Goal: Task Accomplishment & Management: Use online tool/utility

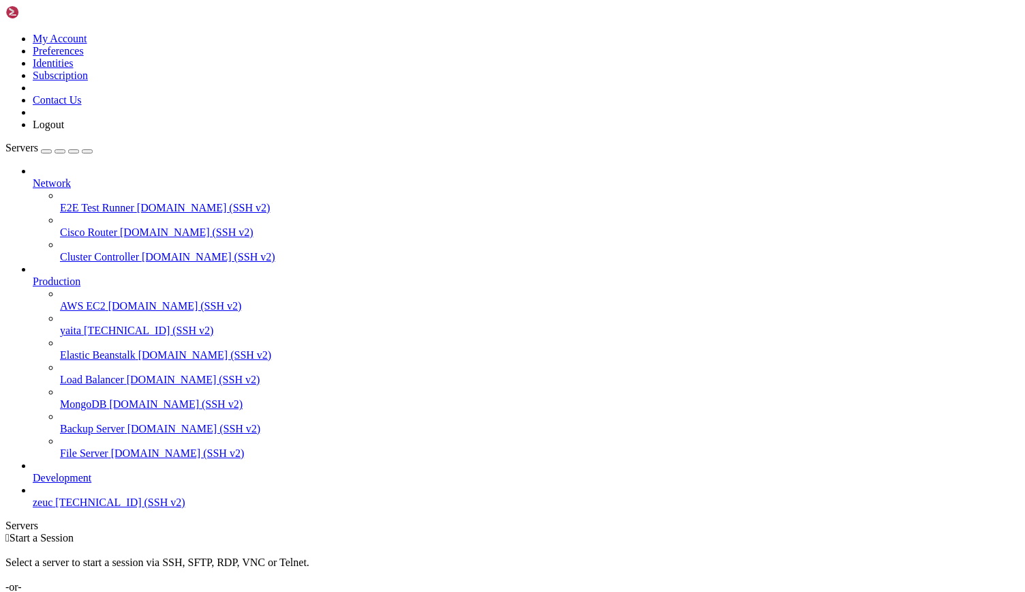
click at [101, 324] on span "[TECHNICAL_ID] (SSH v2)" at bounding box center [149, 330] width 130 height 12
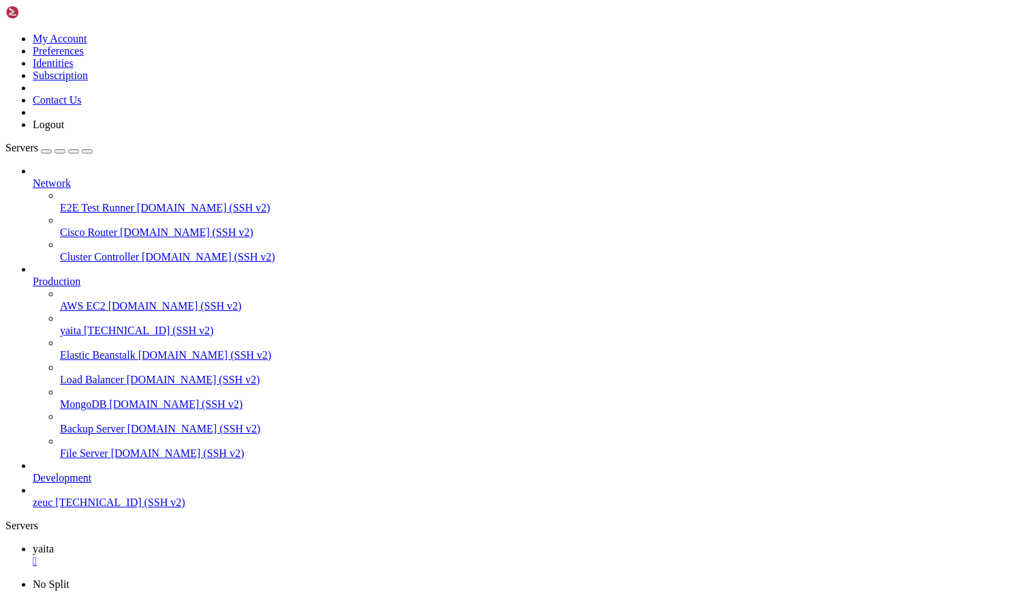
scroll to position [10309, 0]
drag, startPoint x: 51, startPoint y: 926, endPoint x: 240, endPoint y: 922, distance: 188.9
drag, startPoint x: 240, startPoint y: 922, endPoint x: 658, endPoint y: 1055, distance: 439.3
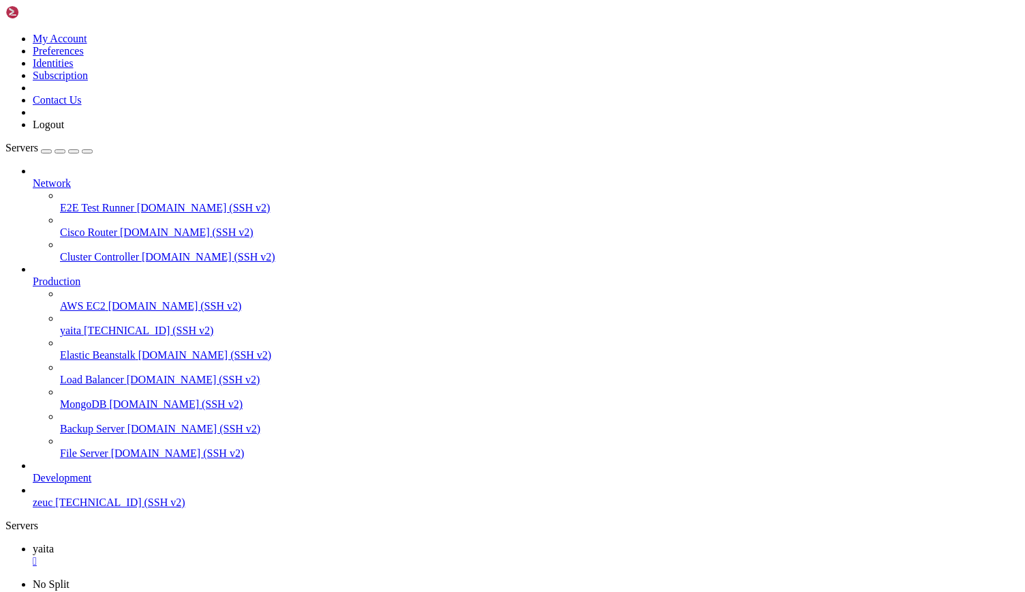
drag, startPoint x: 52, startPoint y: 900, endPoint x: 294, endPoint y: 897, distance: 242.7
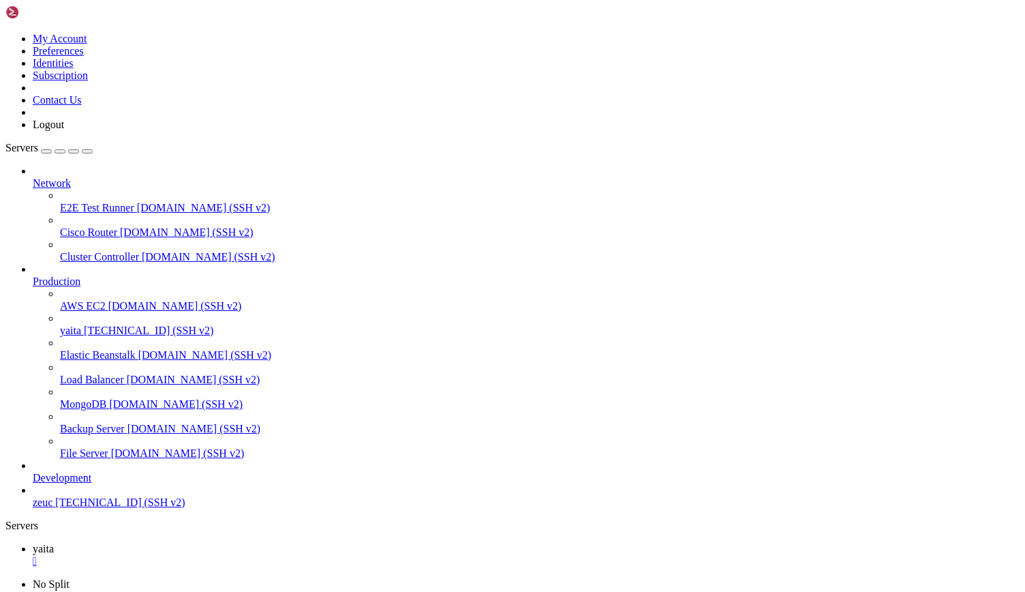
drag, startPoint x: 52, startPoint y: 841, endPoint x: 286, endPoint y: 842, distance: 234.5
drag, startPoint x: 10, startPoint y: 863, endPoint x: 849, endPoint y: 987, distance: 848.2
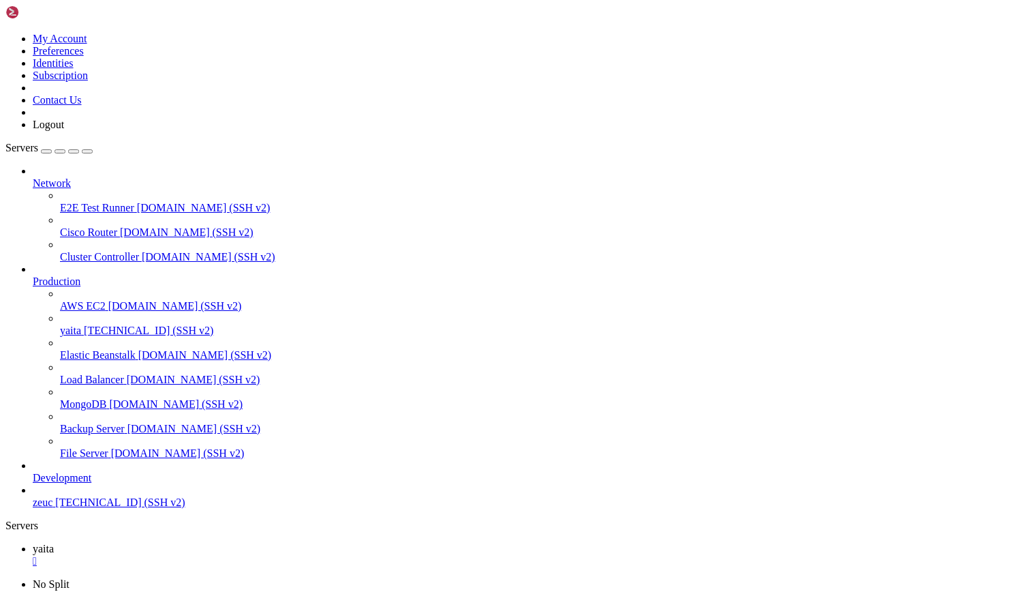
scroll to position [15285, 0]
copy div "n org.postgresql.jdbc.PgConnection@27e0906f [DATE] 13:27:56 ip-172-31-91-17 bas…"
drag, startPoint x: 260, startPoint y: 875, endPoint x: 136, endPoint y: 1088, distance: 245.9
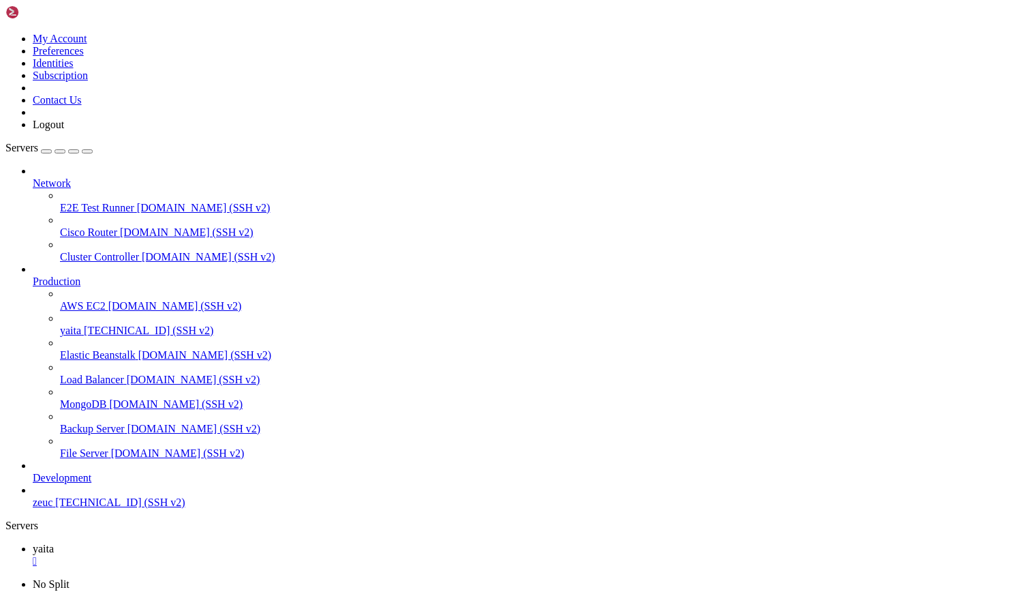
scroll to position [13361, 0]
drag, startPoint x: 9, startPoint y: 908, endPoint x: 644, endPoint y: 1243, distance: 718.4
copy div "eUnitInfo [name: default] [DATE] 13:27:53 ip-172-31-91-17 bash[1142850]: [DATE]…"
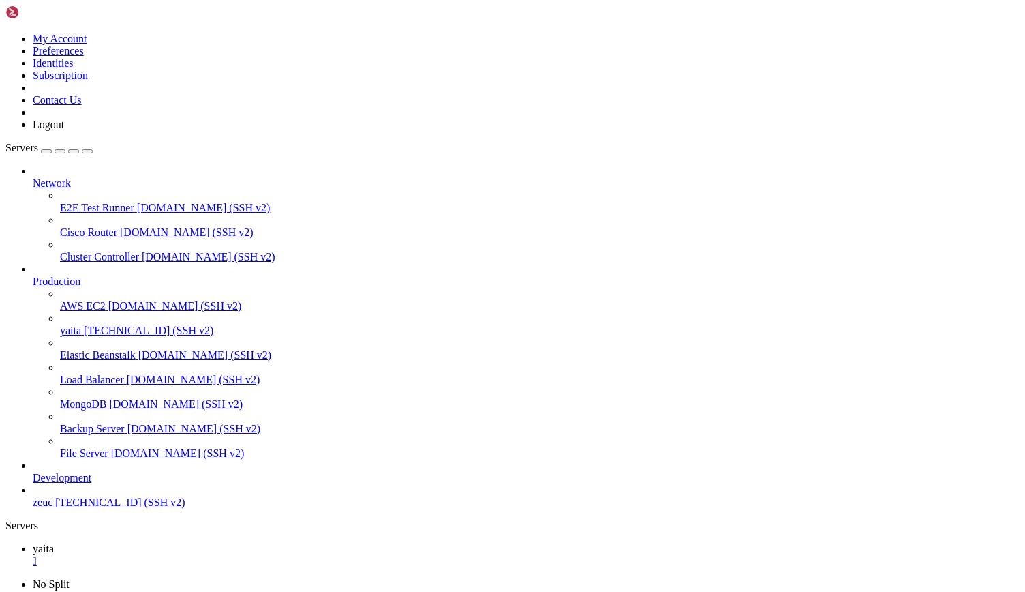
drag, startPoint x: 395, startPoint y: 1033, endPoint x: 307, endPoint y: 1038, distance: 88.1
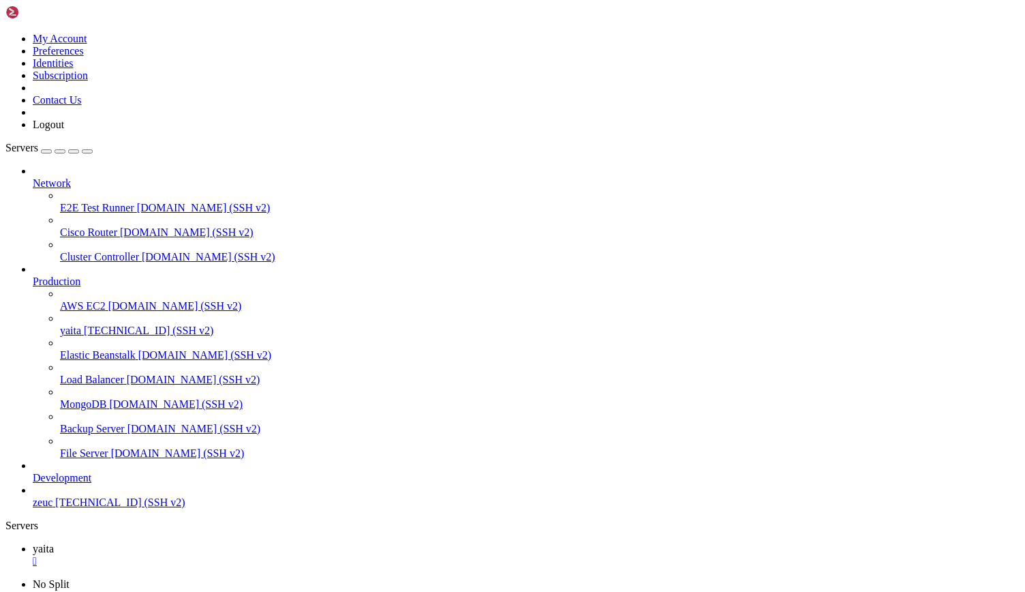
drag, startPoint x: 47, startPoint y: 931, endPoint x: 829, endPoint y: 1177, distance: 819.5
copy div "ep 12 13:27:55 ip-172-31-91-17 bash[1142850]: [DATE] 13:27:55 [main] INFO o.h.e…"
drag, startPoint x: 384, startPoint y: 12, endPoint x: 469, endPoint y: -59, distance: 110.3
click at [469, 0] on html "Loading... My Account Preferences Identities Subscription Contact Us Logout Ser…" at bounding box center [512, 413] width 1025 height 827
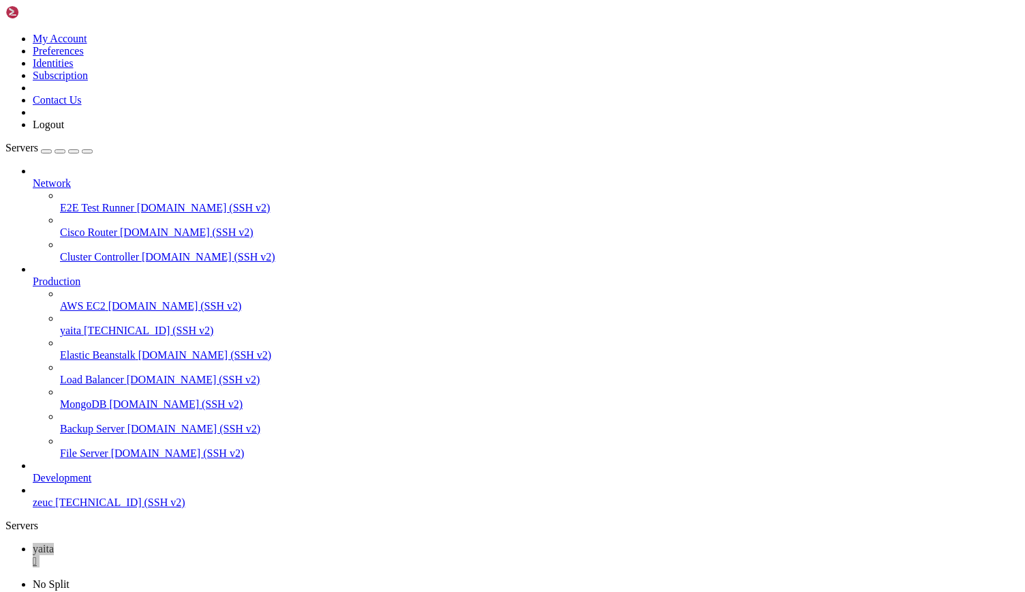
drag, startPoint x: 480, startPoint y: 995, endPoint x: 317, endPoint y: 1040, distance: 169.0
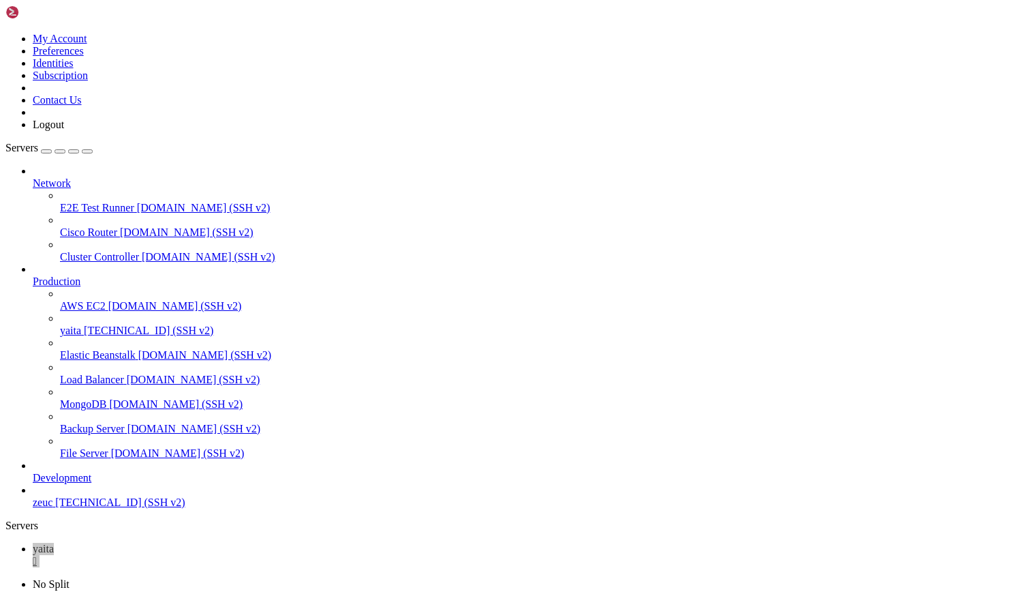
drag, startPoint x: 363, startPoint y: 917, endPoint x: 723, endPoint y: 996, distance: 367.7
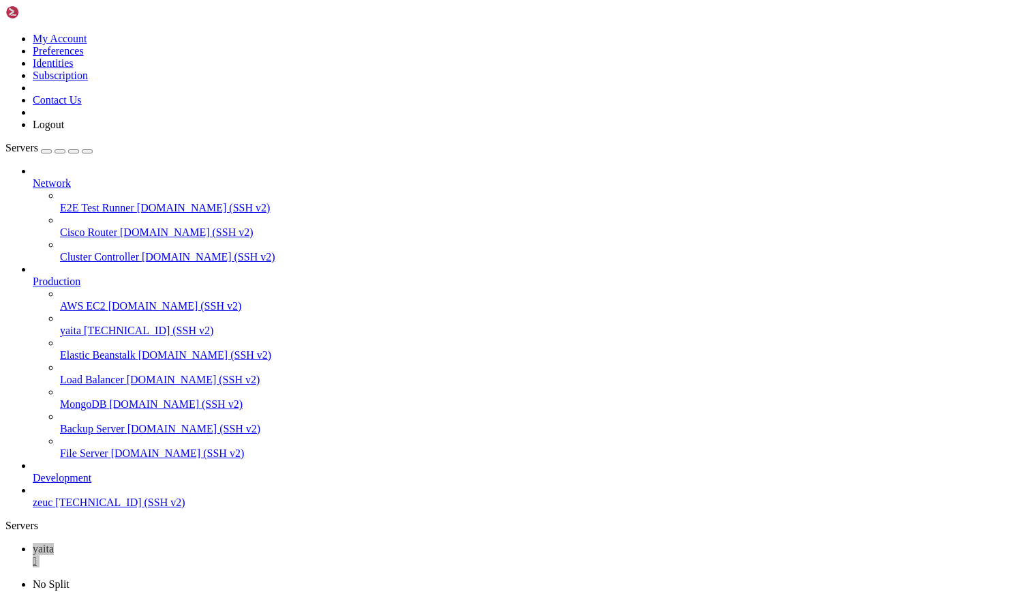
drag, startPoint x: 52, startPoint y: 829, endPoint x: 218, endPoint y: 828, distance: 165.6
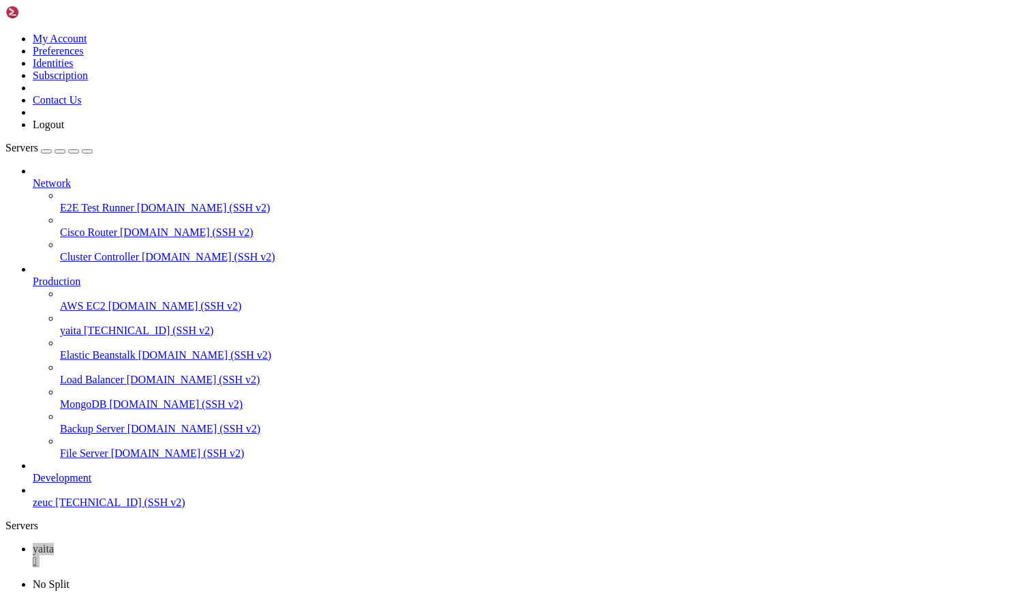
drag, startPoint x: 407, startPoint y: 819, endPoint x: 334, endPoint y: 834, distance: 74.5
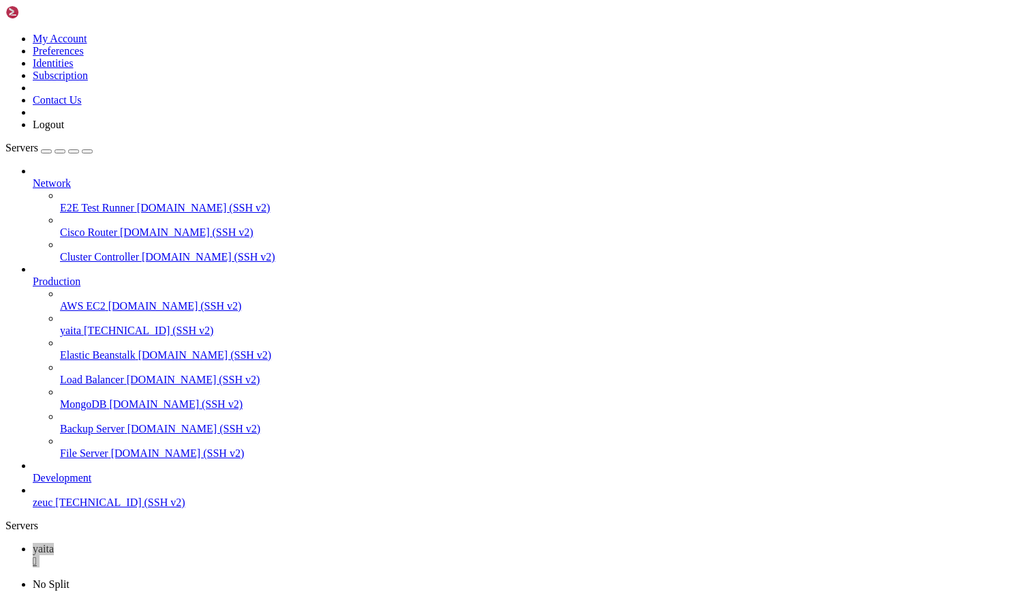
scroll to position [197, 0]
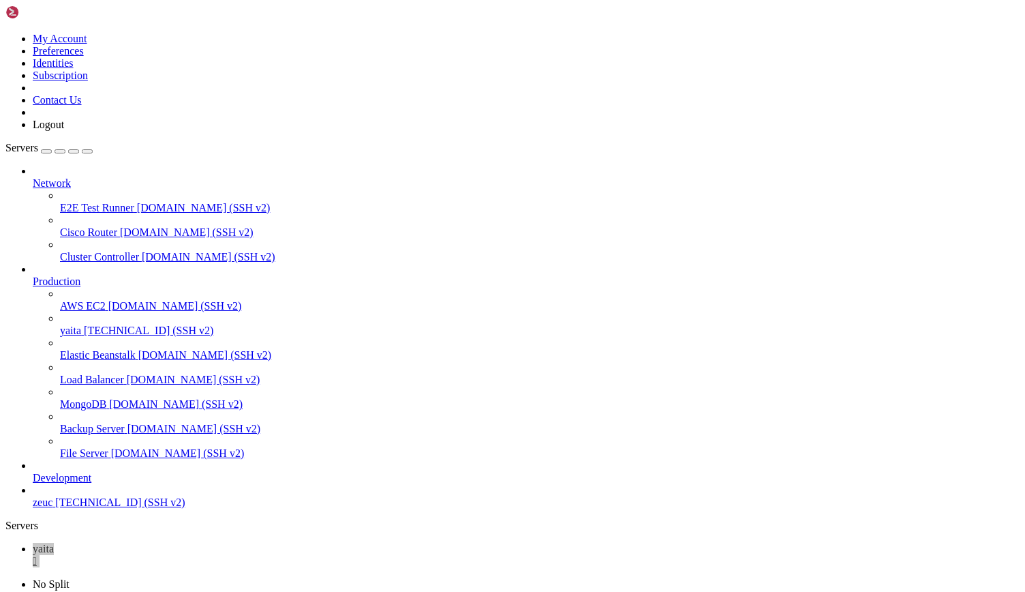
scroll to position [11600, 0]
drag, startPoint x: 51, startPoint y: 1204, endPoint x: 217, endPoint y: 1204, distance: 165.6
click at [60, 300] on icon at bounding box center [60, 300] width 0 height 0
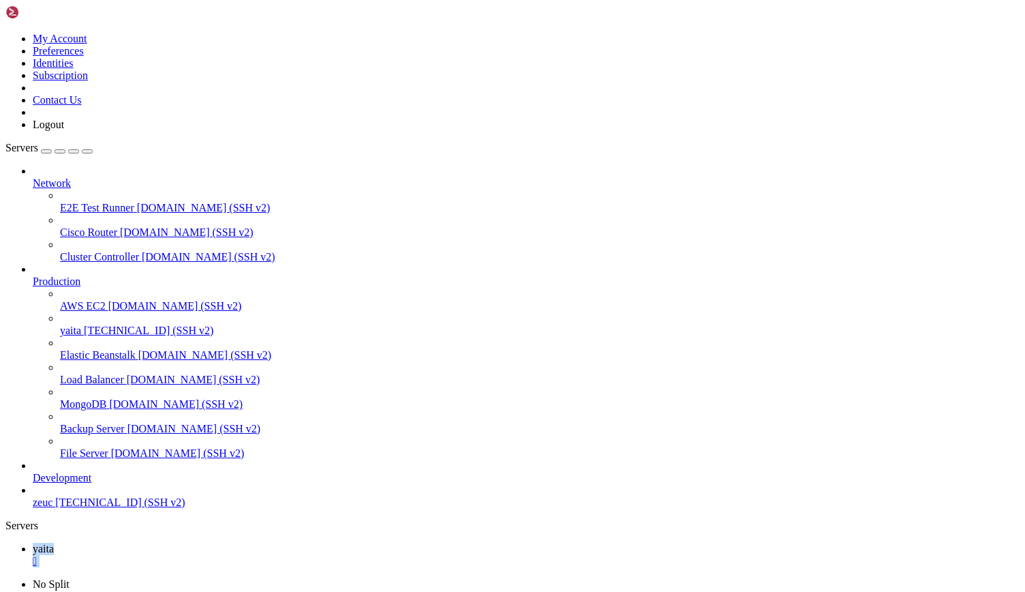
scroll to position [12225, 0]
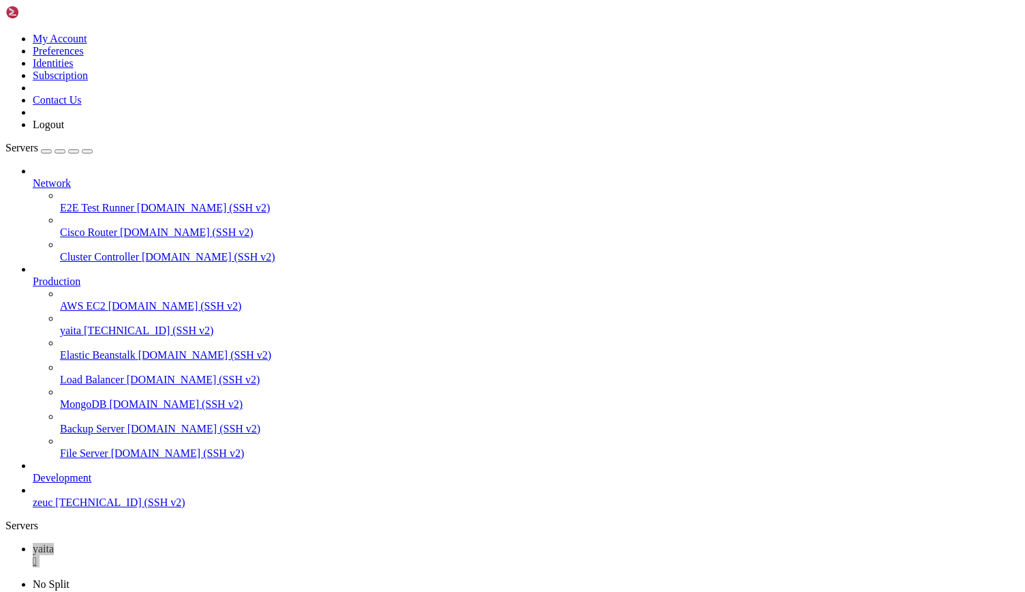
scroll to position [0, 0]
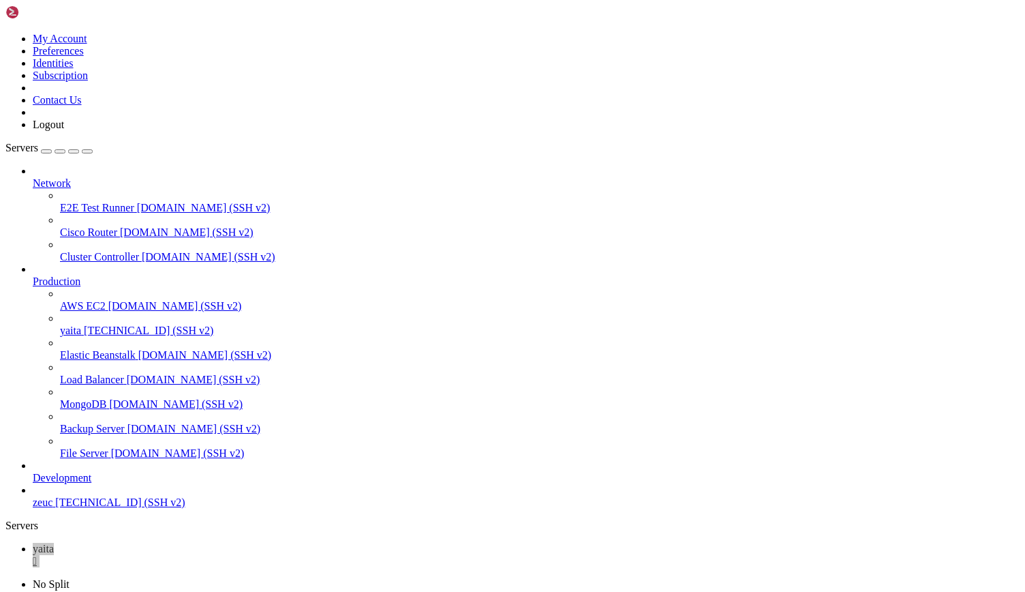
drag, startPoint x: 688, startPoint y: 997, endPoint x: 480, endPoint y: 947, distance: 213.6
drag, startPoint x: 256, startPoint y: 870, endPoint x: 140, endPoint y: 932, distance: 130.8
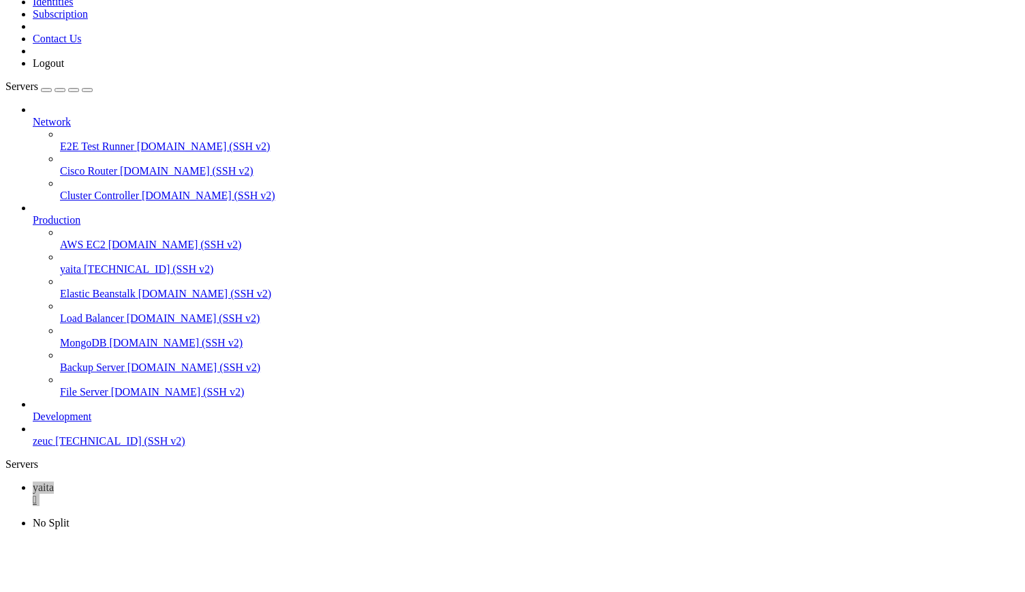
scroll to position [4521, 0]
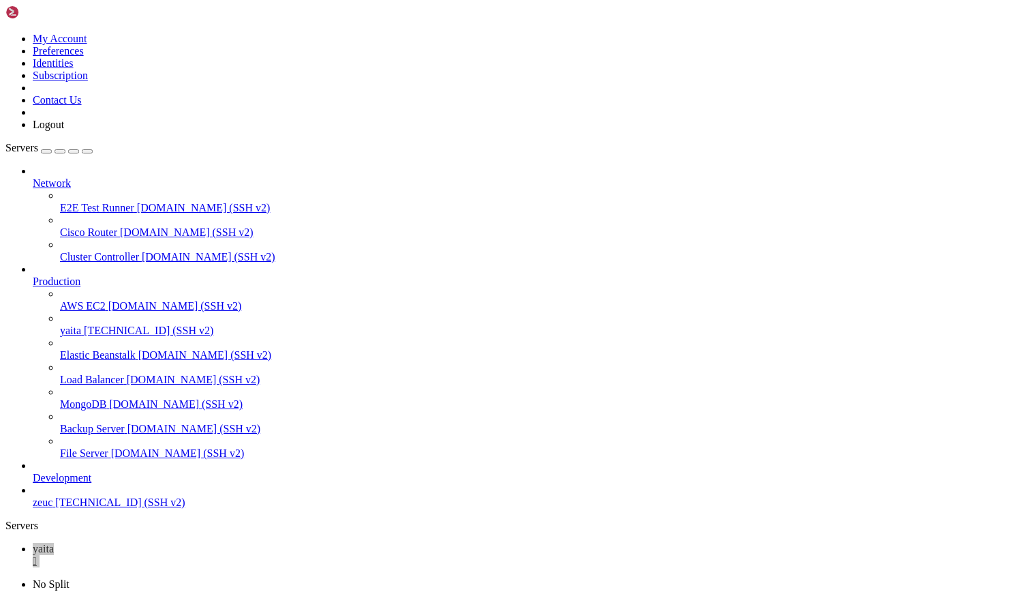
drag, startPoint x: 609, startPoint y: 1166, endPoint x: 676, endPoint y: 1166, distance: 67.5
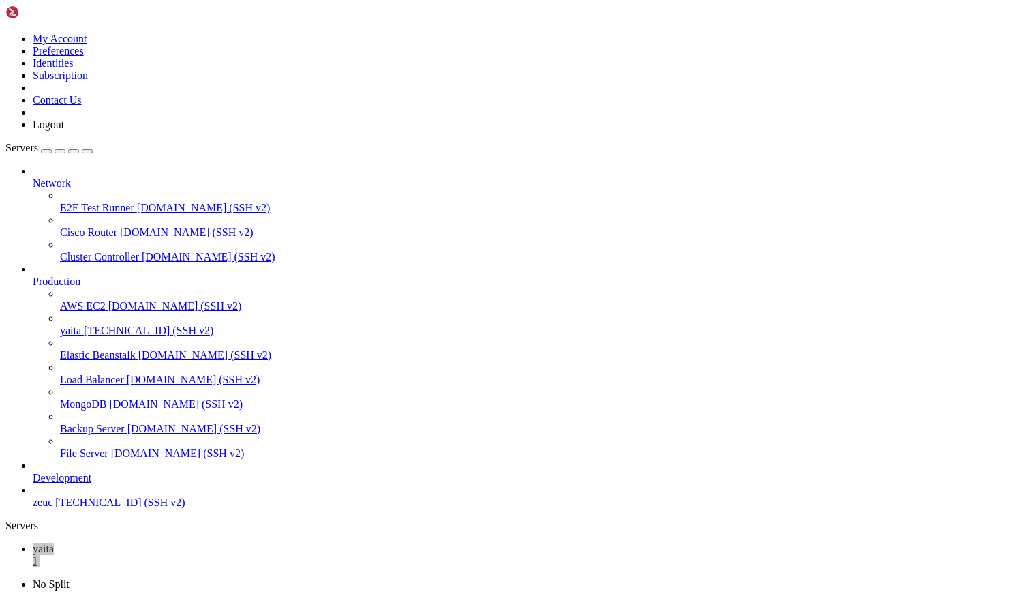
scroll to position [5284, 0]
drag, startPoint x: 323, startPoint y: 1063, endPoint x: 289, endPoint y: 1194, distance: 135.9
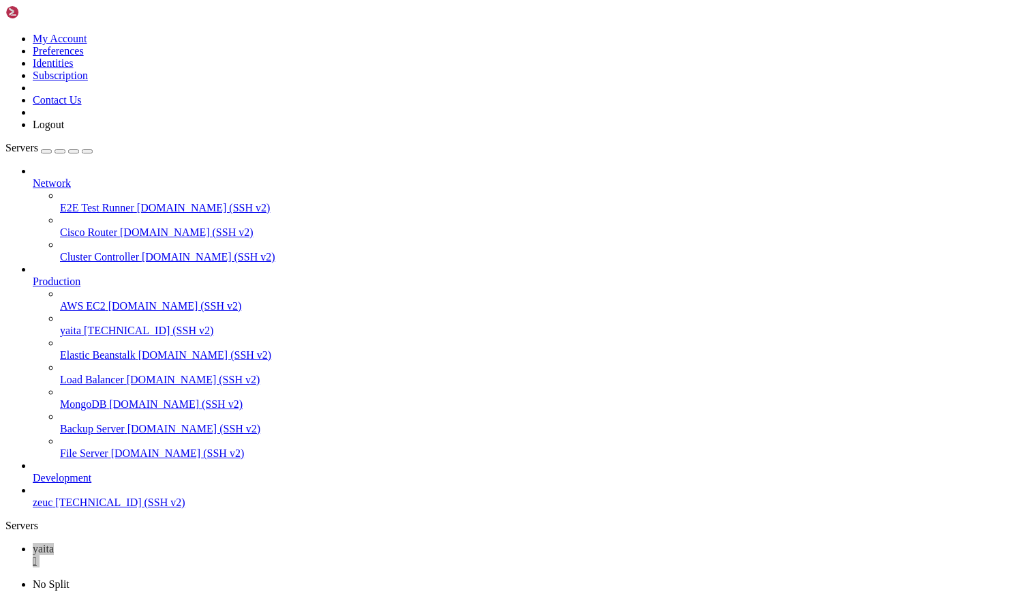
scroll to position [5609, 0]
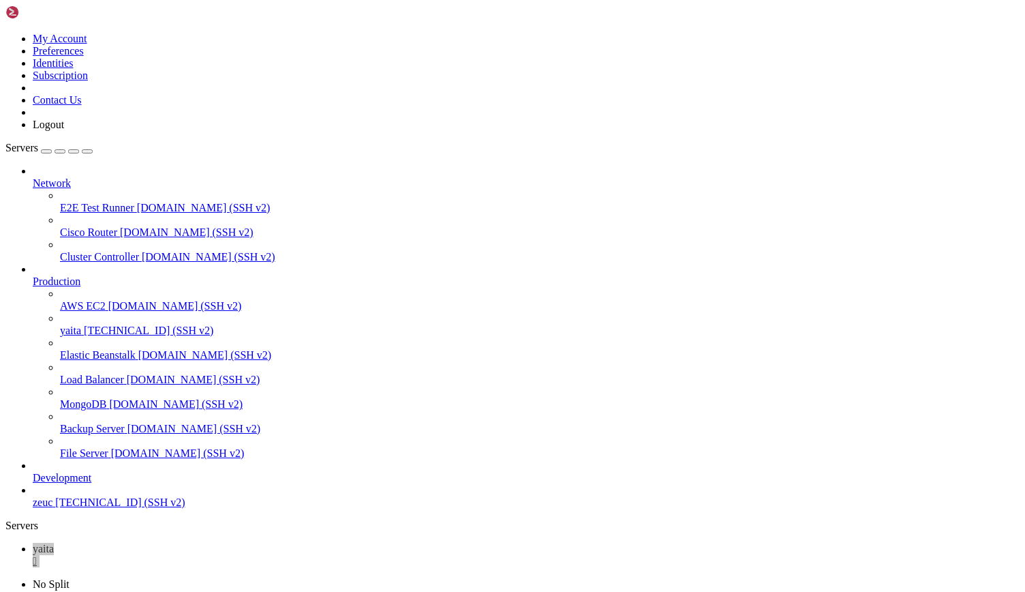
scroll to position [8135, 0]
drag, startPoint x: 350, startPoint y: 809, endPoint x: 803, endPoint y: 1231, distance: 619.3
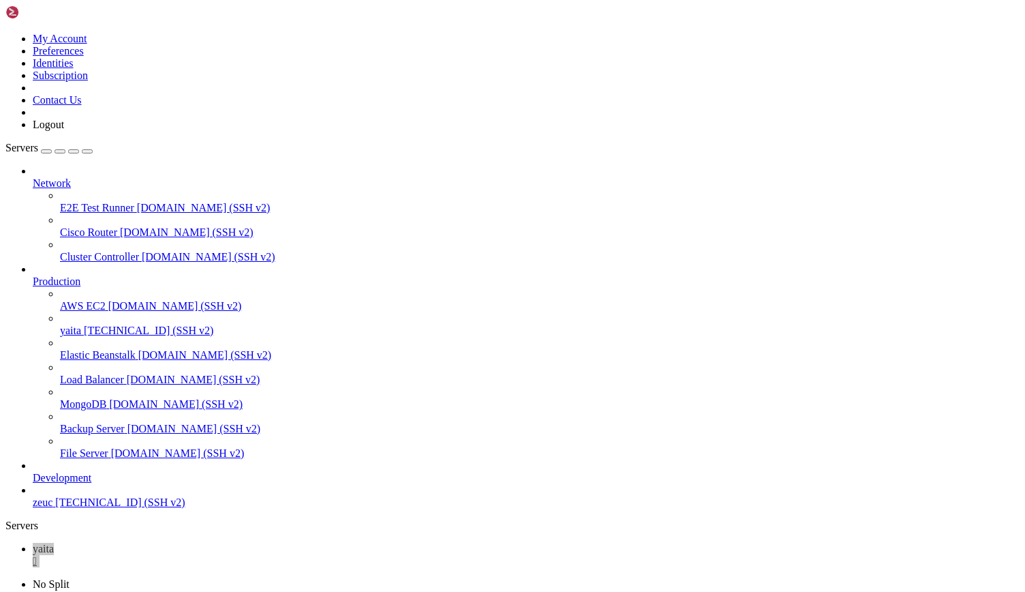
scroll to position [15238, 0]
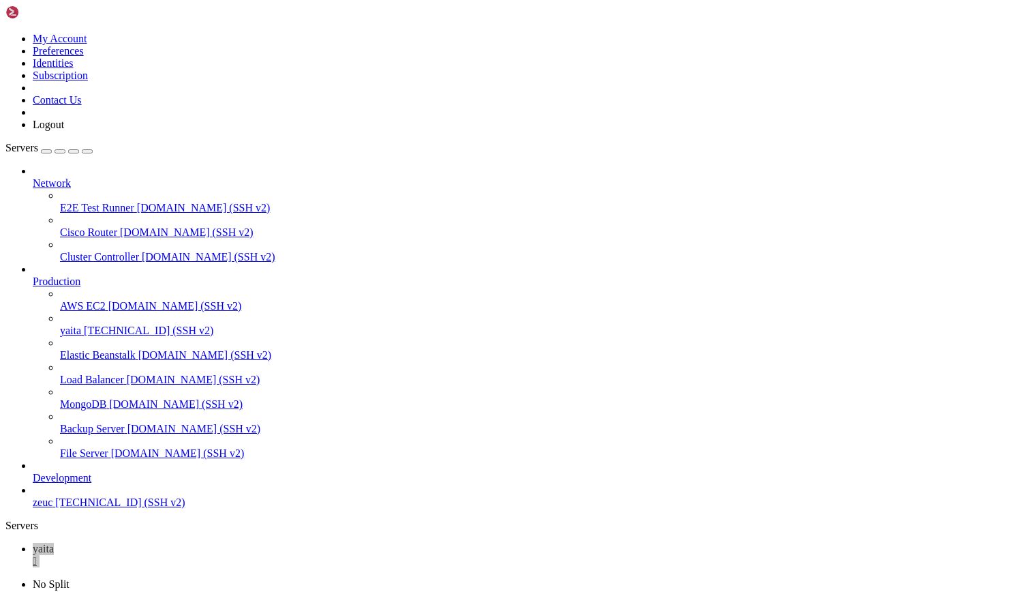
scroll to position [21855, 0]
